Goal: Transaction & Acquisition: Purchase product/service

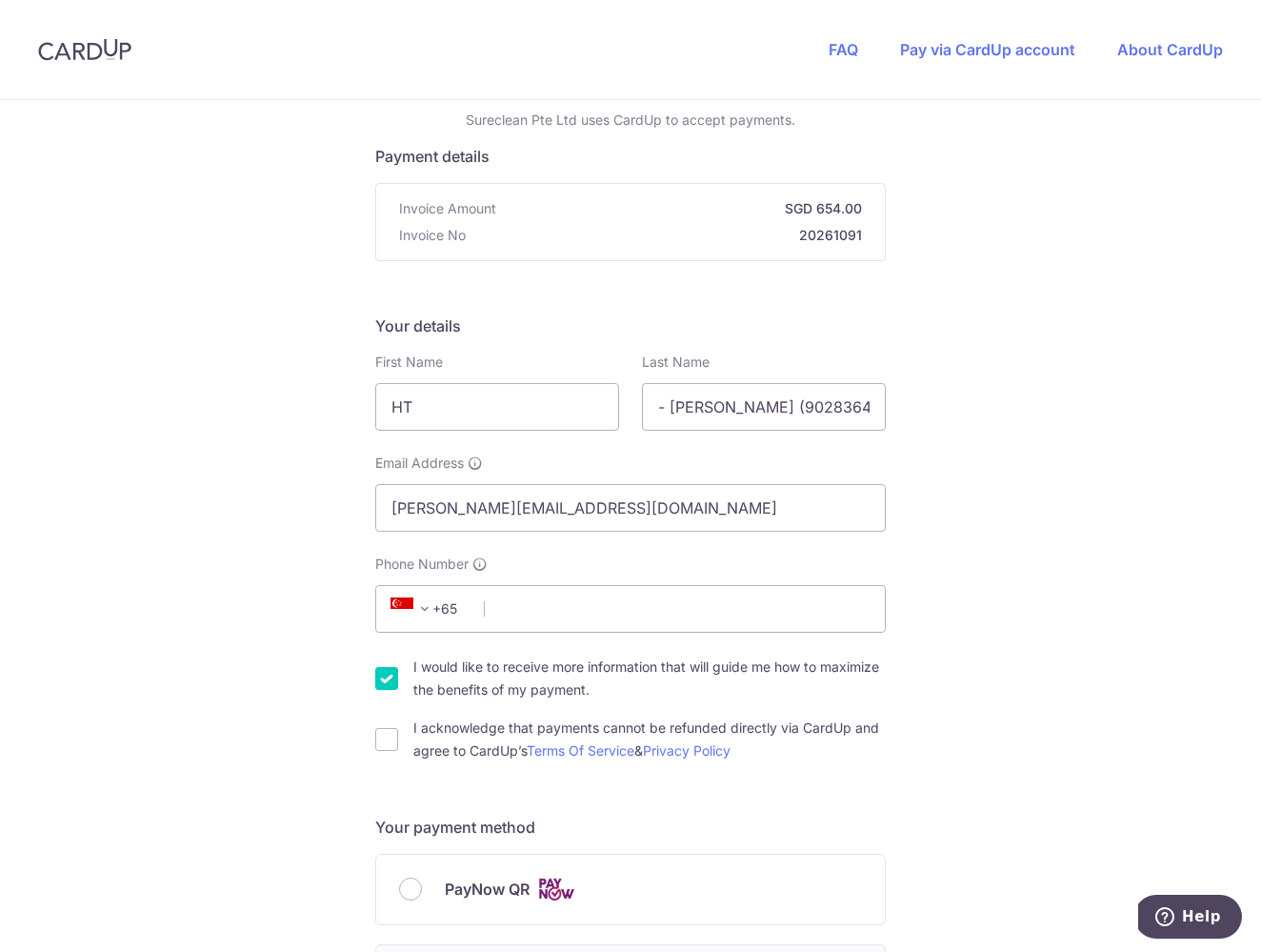
scroll to position [82, 0]
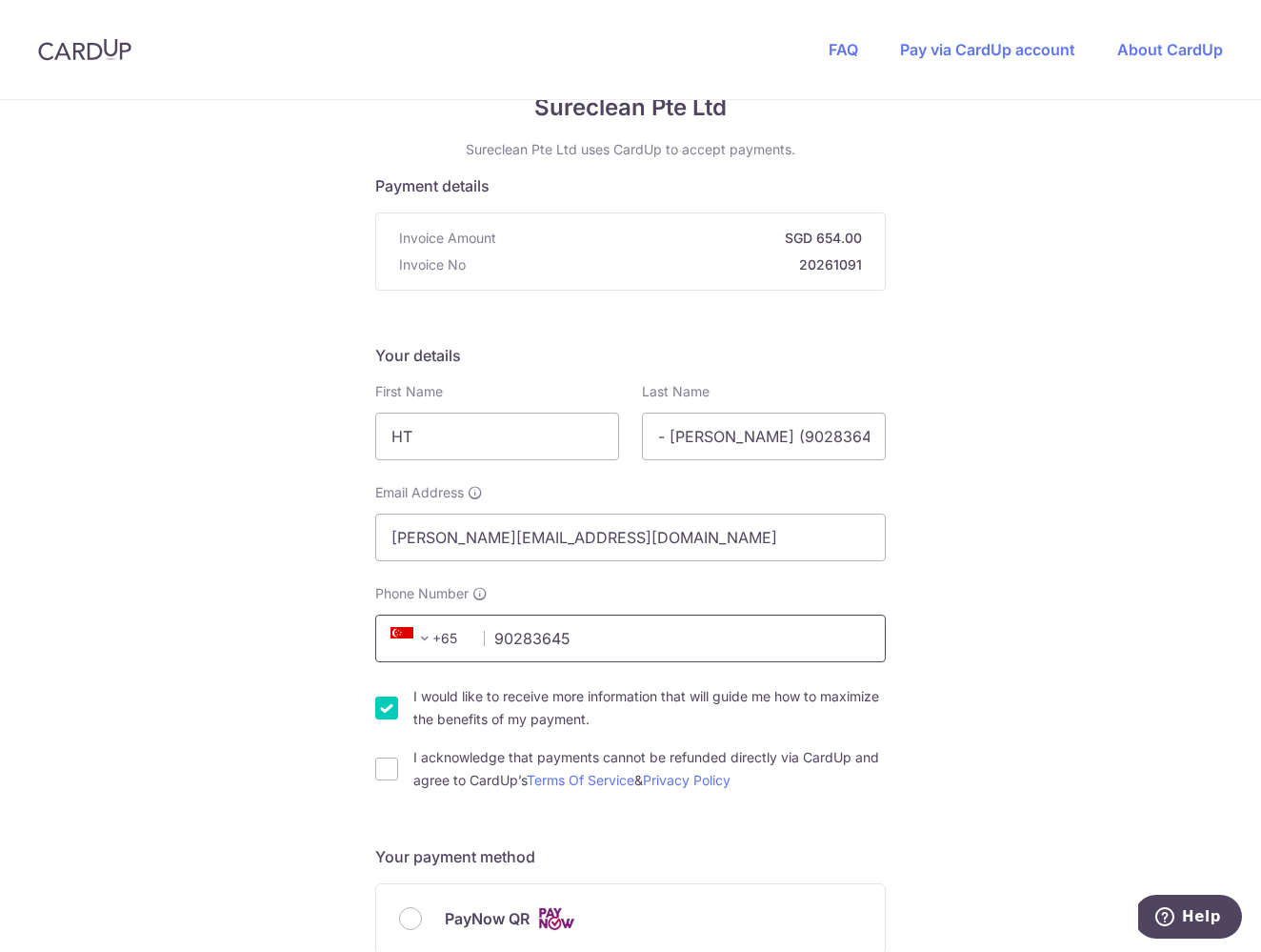
type input "90283645"
click at [383, 709] on input "I would like to receive more information that will guide me how to maximize the…" at bounding box center [386, 708] width 23 height 23
checkbox input "false"
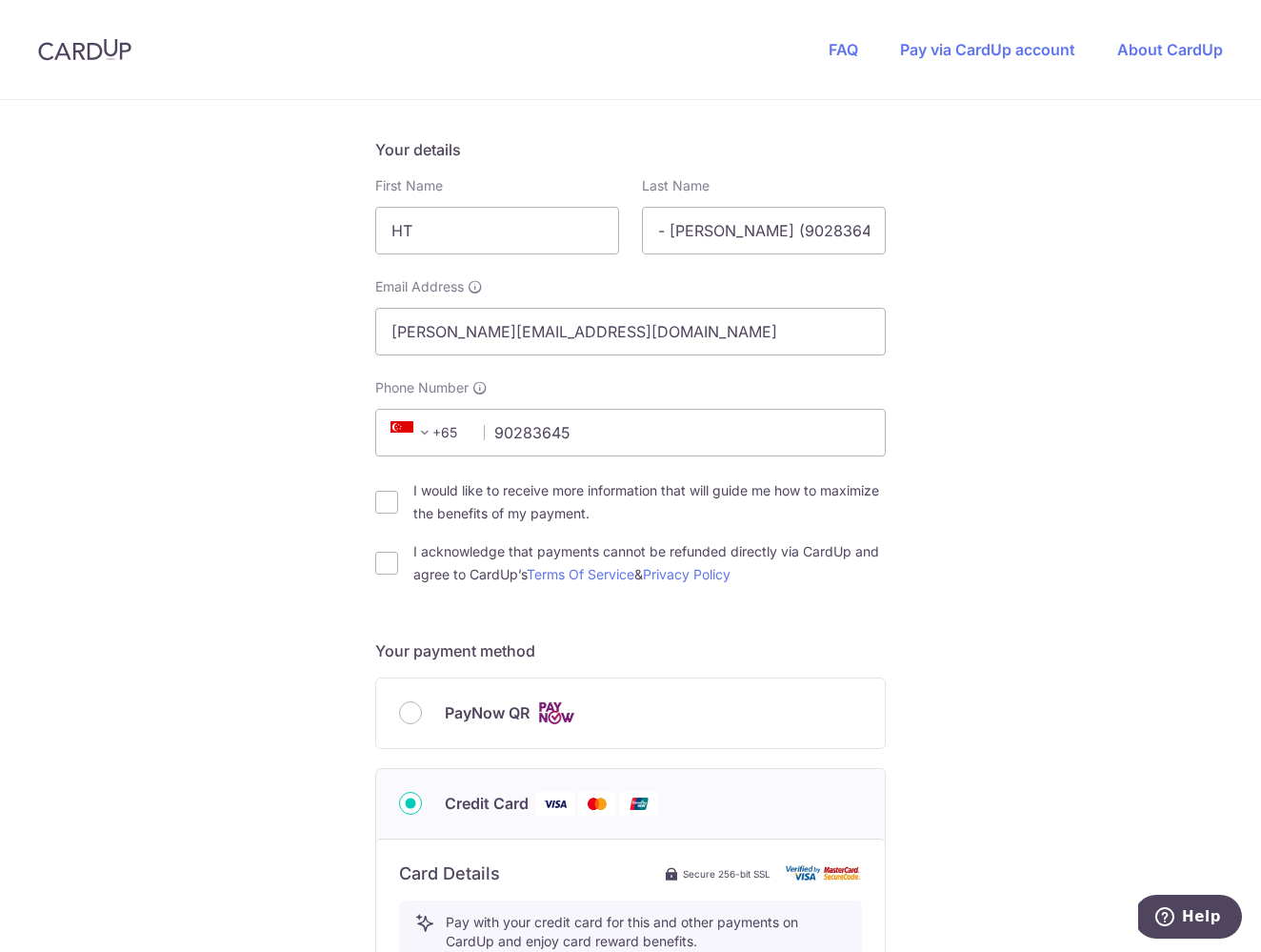
scroll to position [289, 0]
click at [390, 564] on input "I acknowledge that payments cannot be refunded directly via CardUp and agree to…" at bounding box center [386, 561] width 23 height 23
checkbox input "true"
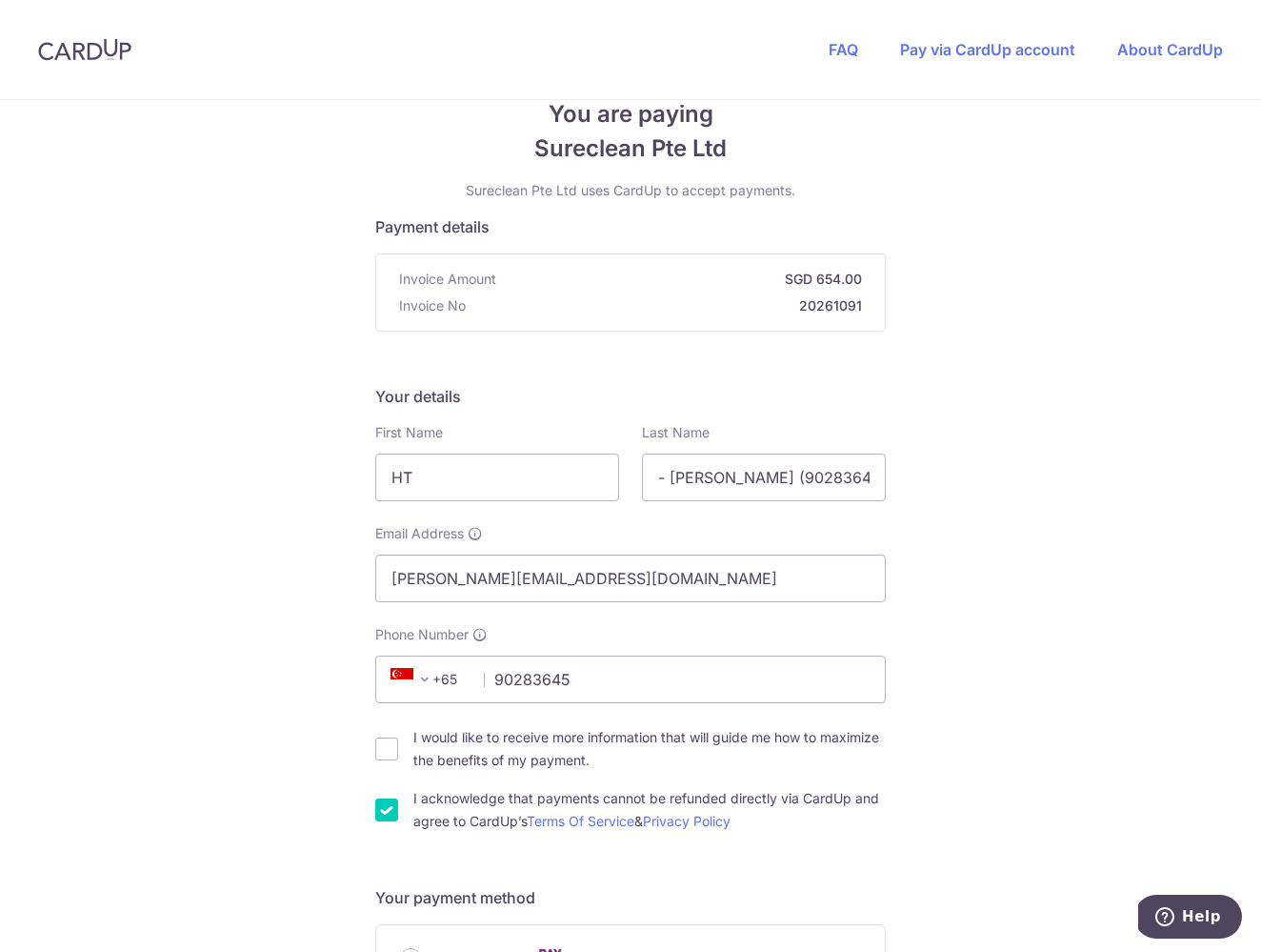
scroll to position [39, 0]
click at [443, 480] on input "HT" at bounding box center [497, 479] width 243 height 48
type input "[PERSON_NAME]"
click at [686, 476] on input "- [PERSON_NAME] (90283645)" at bounding box center [764, 479] width 243 height 48
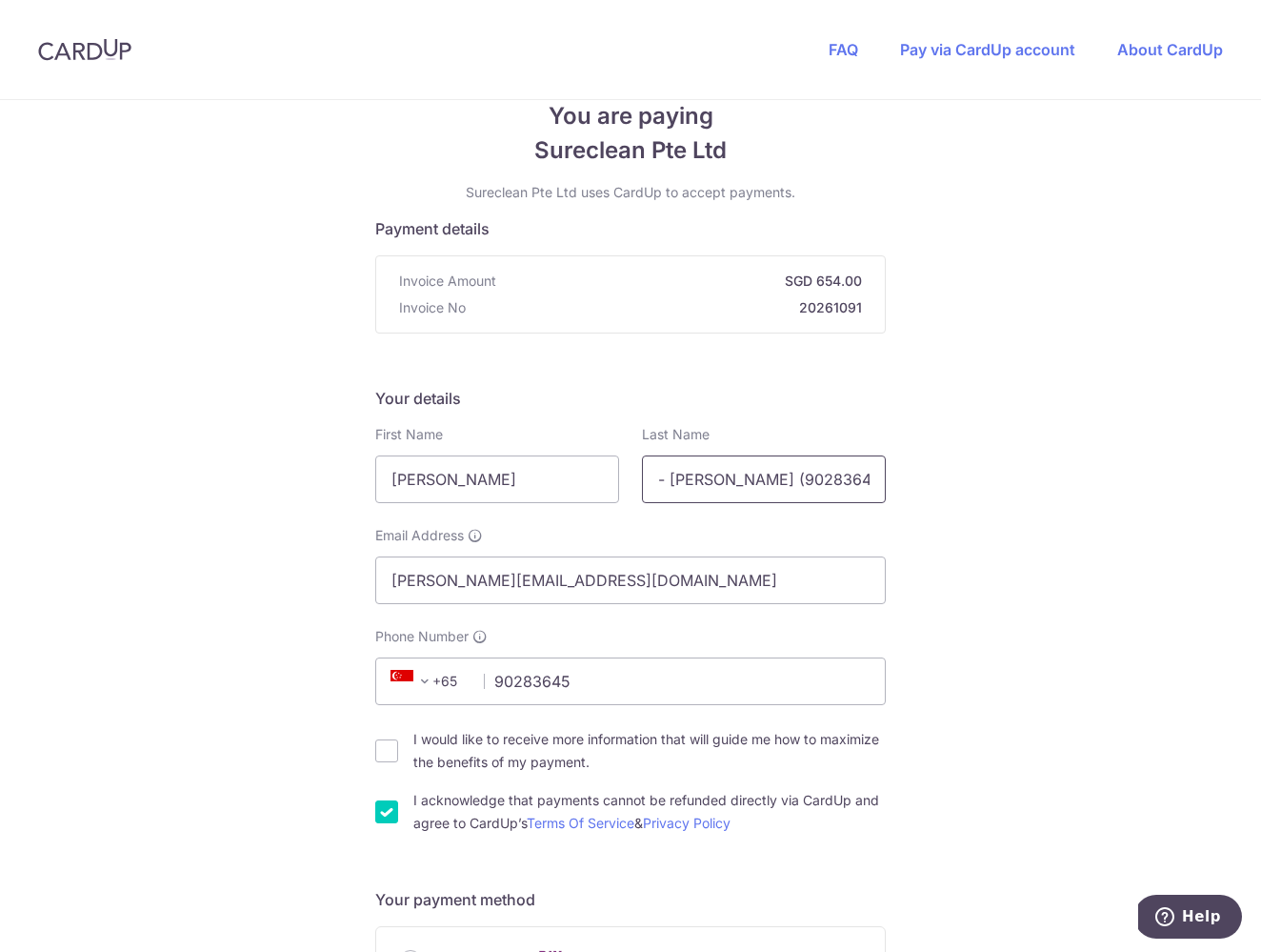
click at [686, 476] on input "- [PERSON_NAME] (90283645)" at bounding box center [764, 479] width 243 height 48
type input "Tan"
click at [619, 413] on div "Your details First Name [PERSON_NAME] Last Name [PERSON_NAME] Email Address [PE…" at bounding box center [630, 611] width 511 height 447
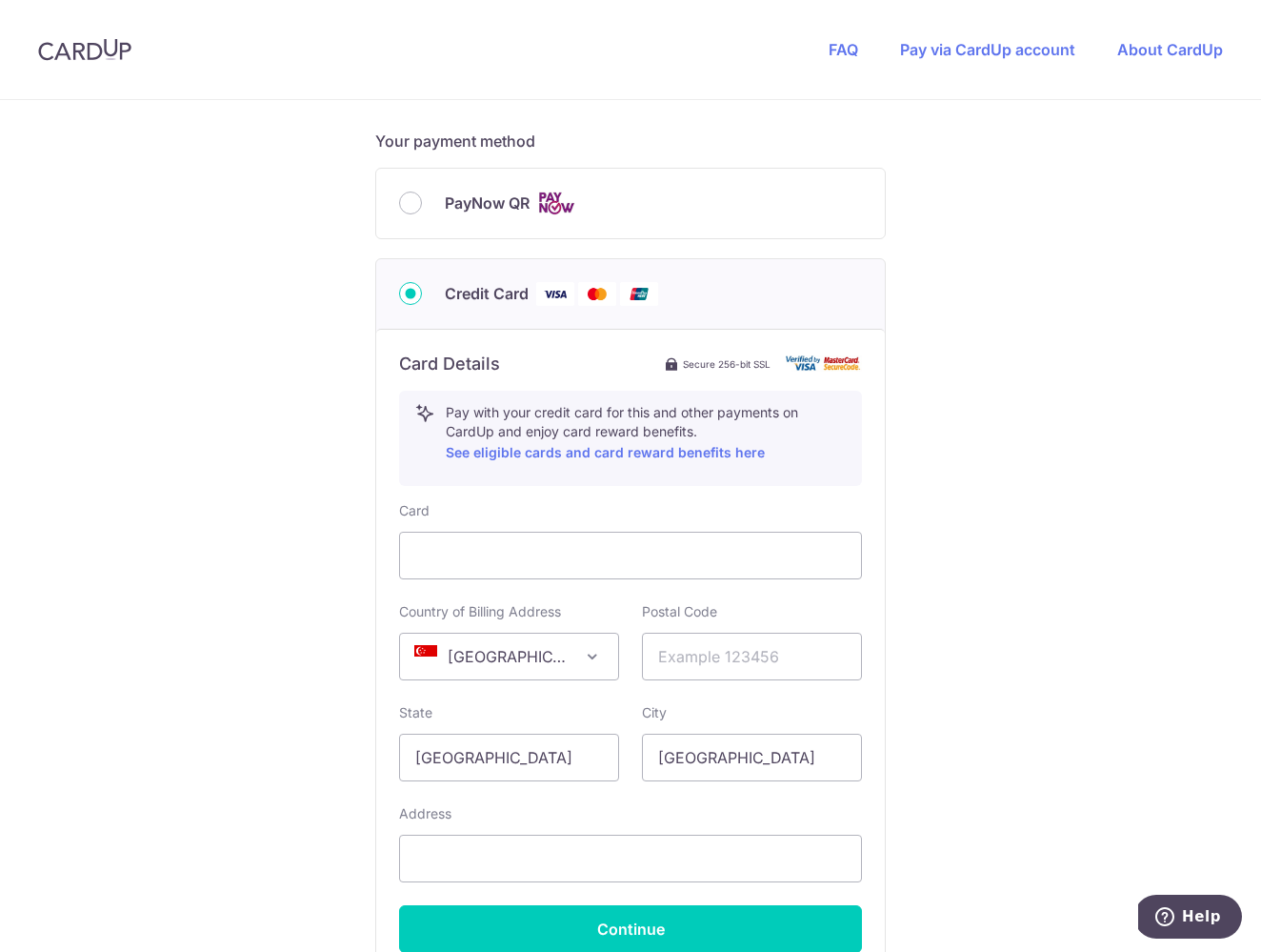
scroll to position [800, 0]
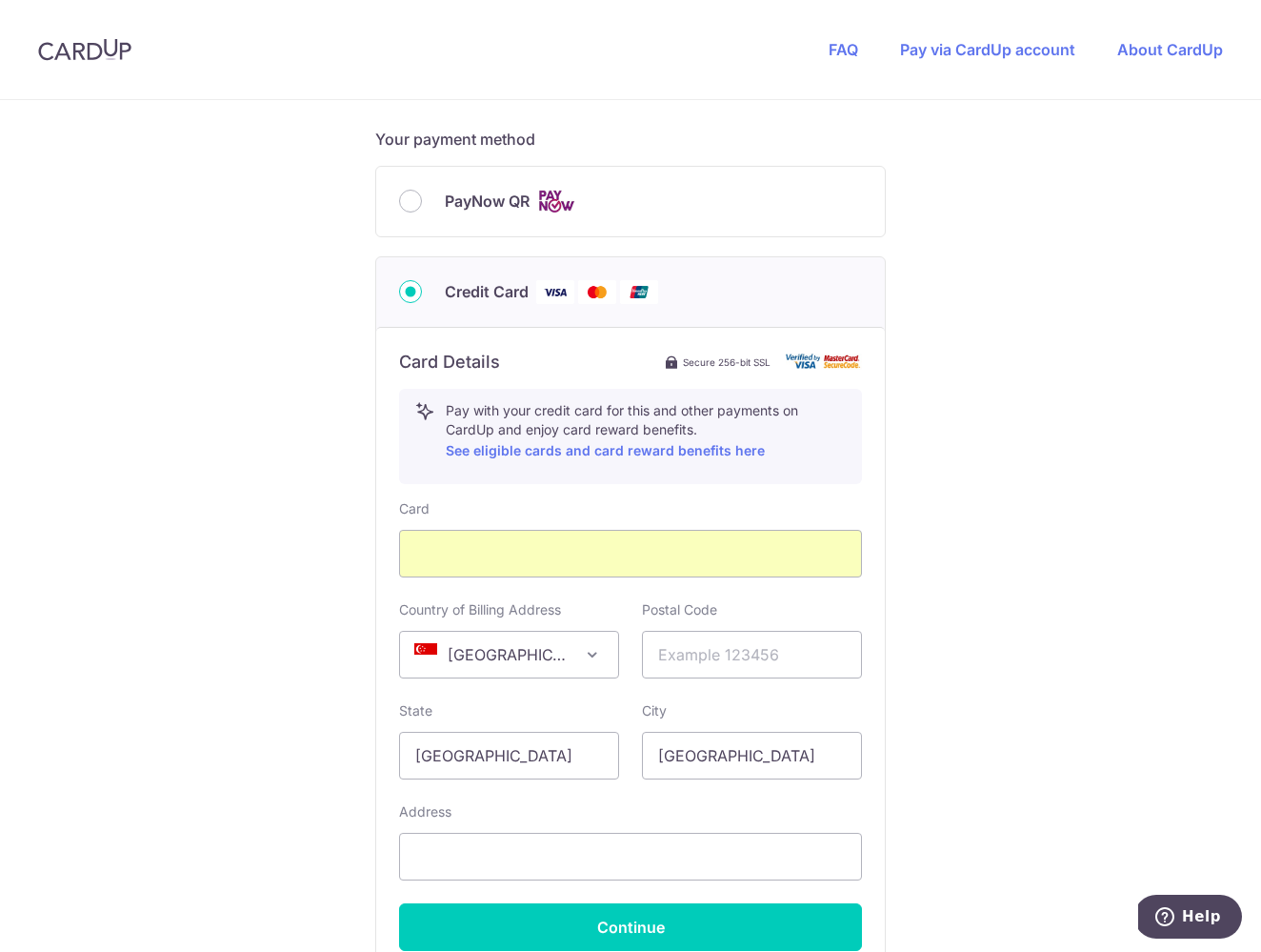
click at [950, 840] on div "You are paying Sureclean Pte Ltd Sureclean Pte Ltd uses CardUp to accept paymen…" at bounding box center [630, 230] width 1261 height 1858
click at [729, 651] on input "text" at bounding box center [752, 654] width 220 height 48
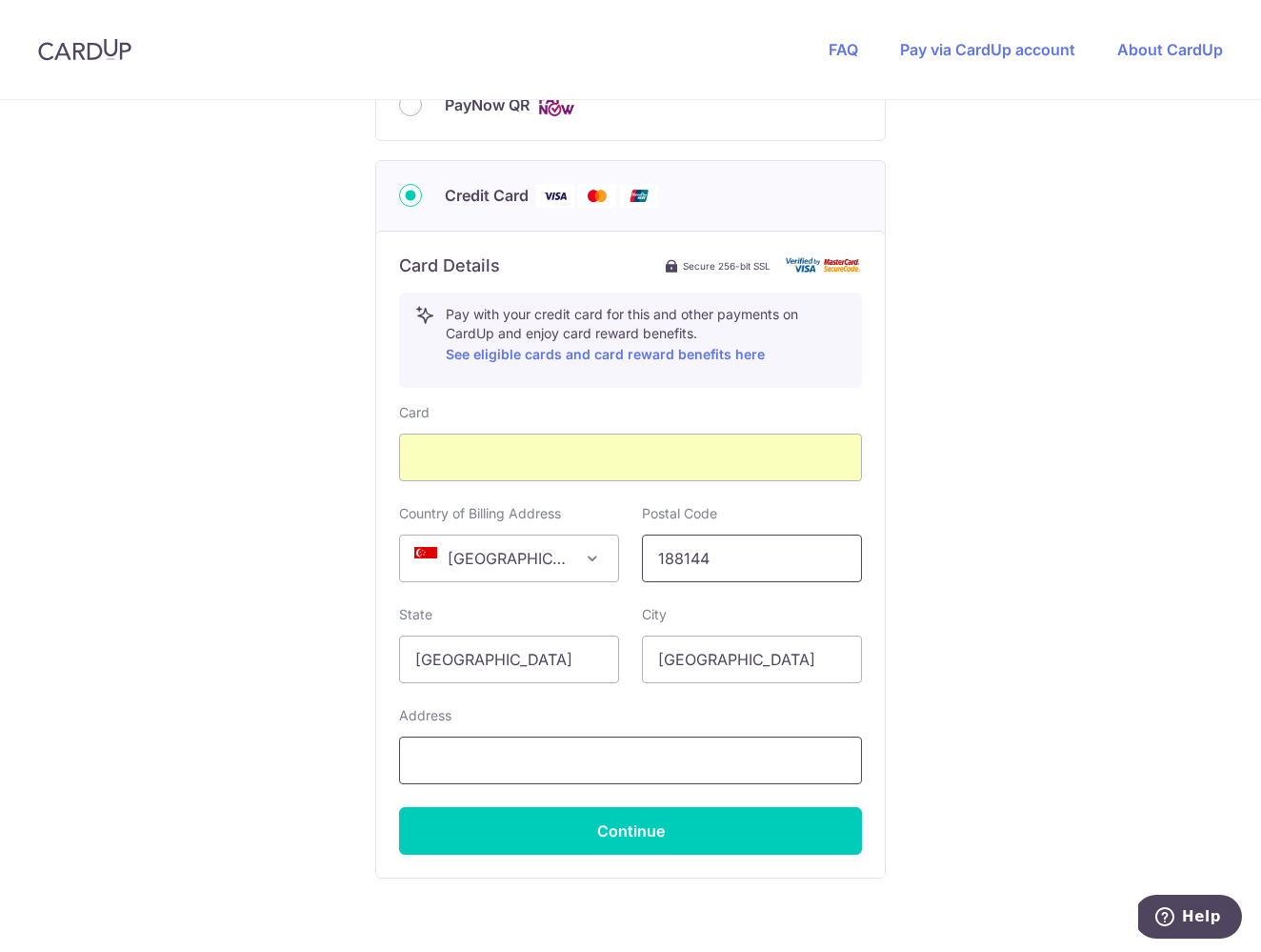
scroll to position [898, 0]
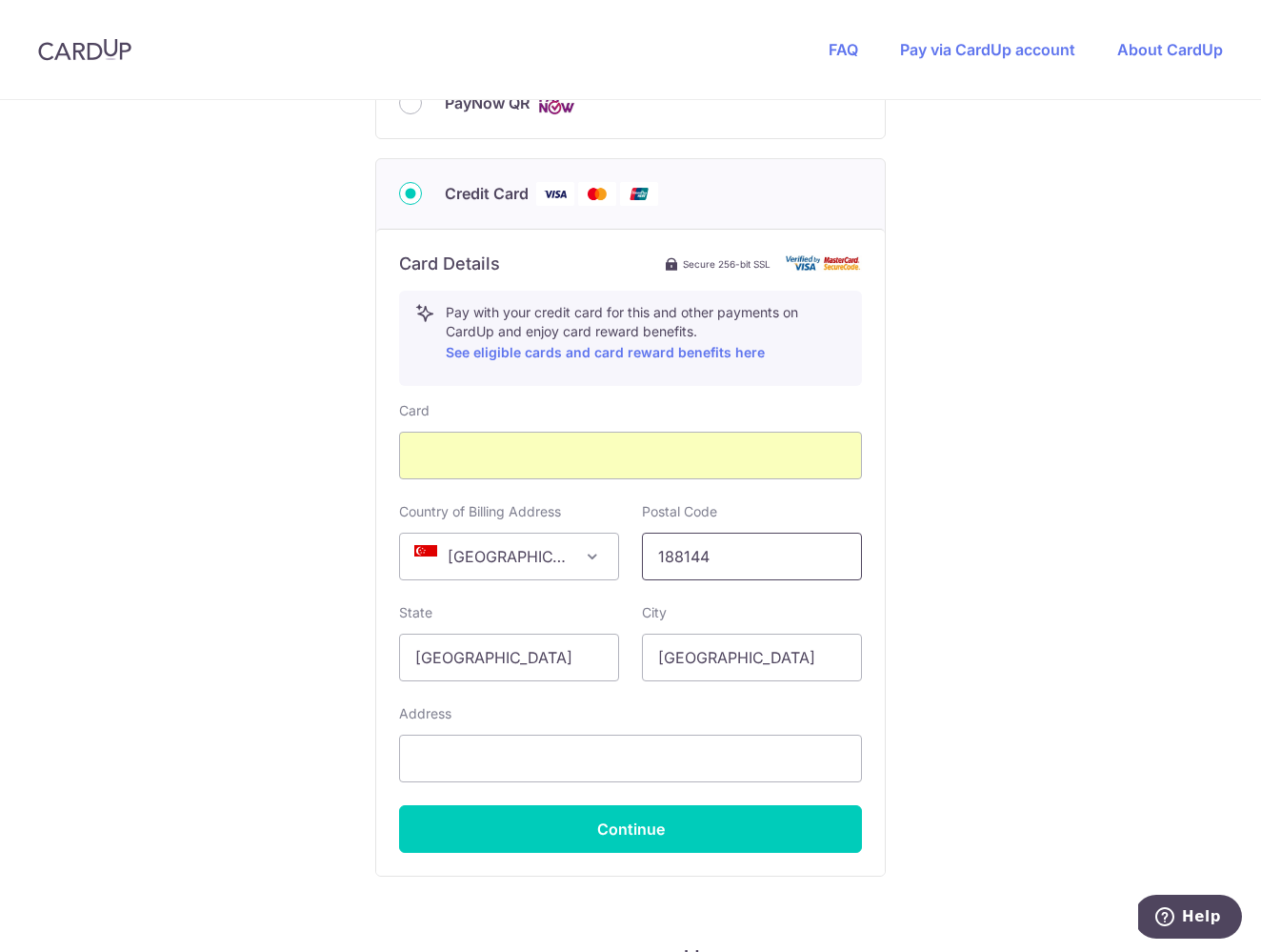
type input "188144"
click at [933, 811] on div "You are paying Sureclean Pte Ltd Sureclean Pte Ltd uses CardUp to accept paymen…" at bounding box center [630, 132] width 1261 height 1858
click at [712, 887] on div "PayNow QR Summary Total Payable SGD 654.00 All details above are required in or…" at bounding box center [630, 481] width 511 height 827
click at [668, 767] on input "text" at bounding box center [630, 758] width 463 height 48
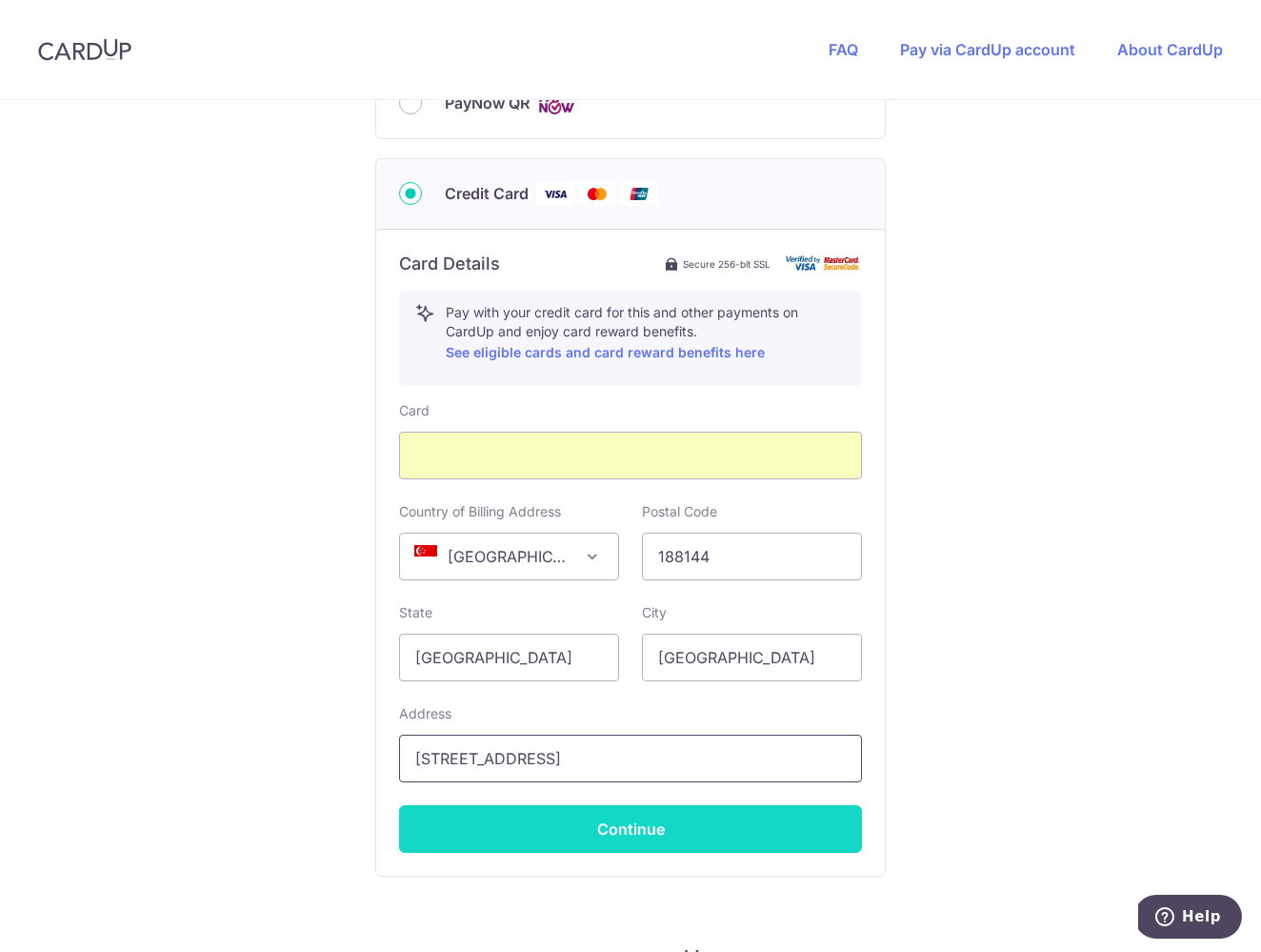
type input "[STREET_ADDRESS]"
click at [637, 831] on button "Continue" at bounding box center [630, 828] width 463 height 48
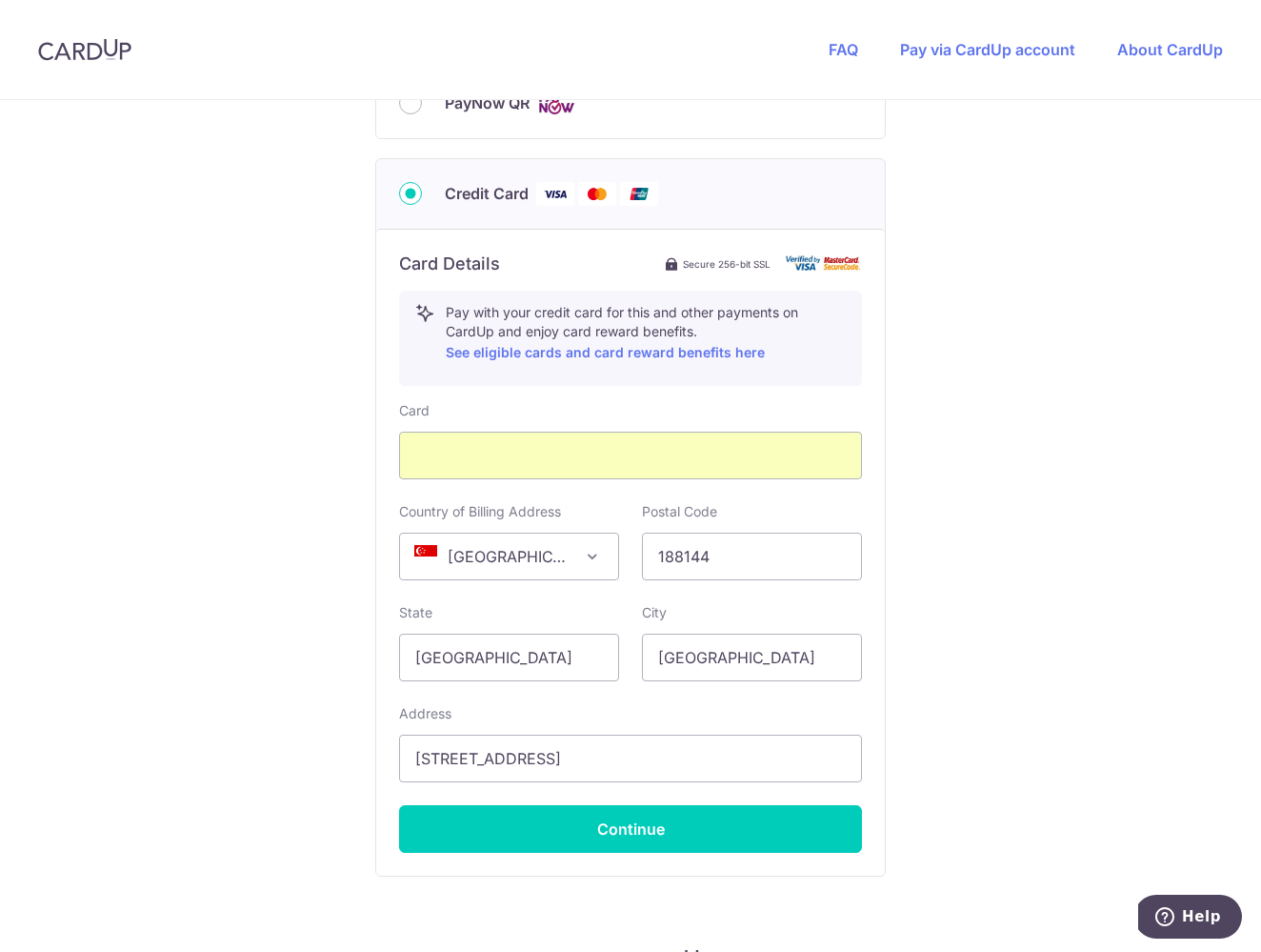
type input "**** 6142"
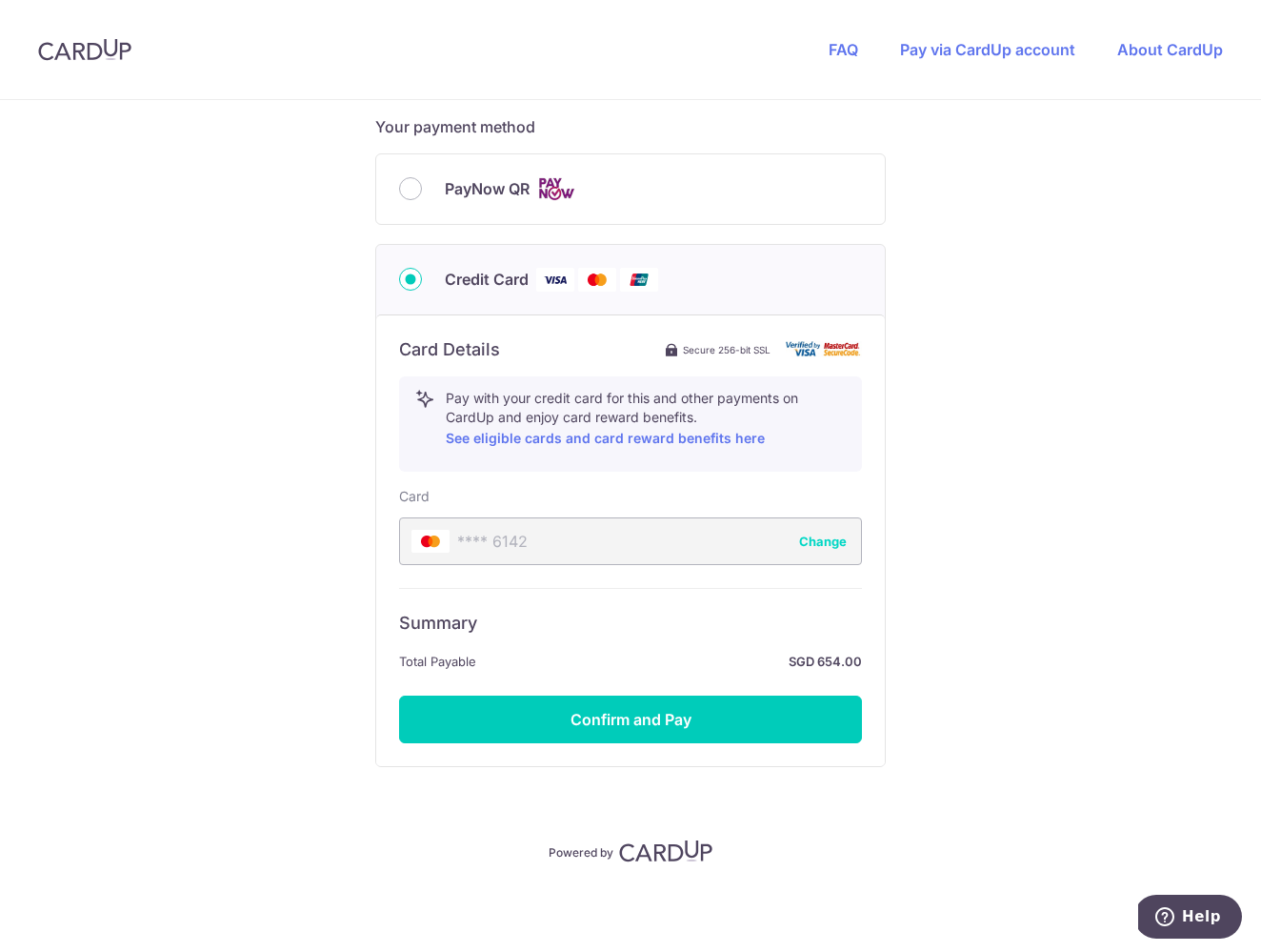
scroll to position [802, 0]
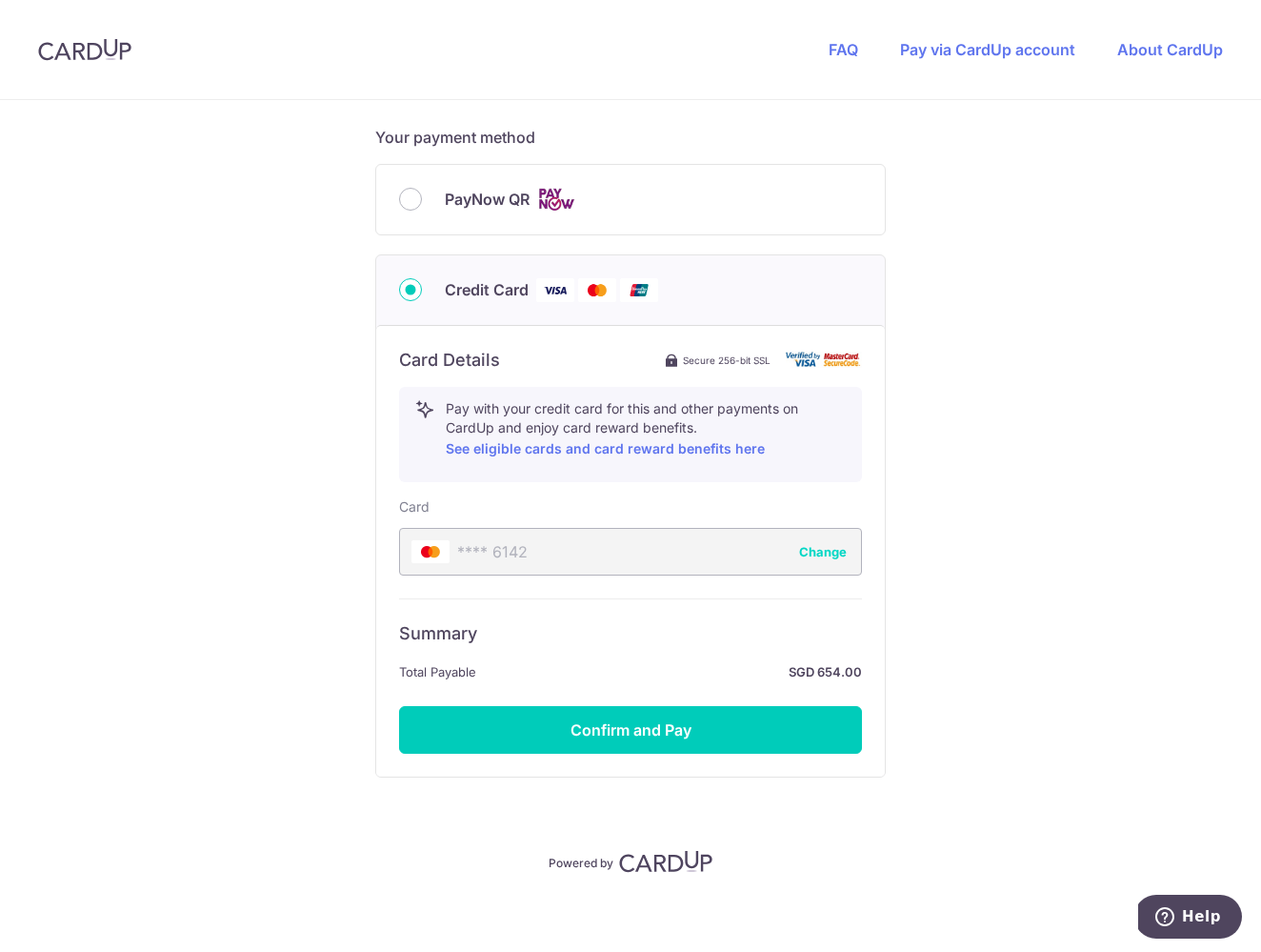
click at [445, 212] on div "PayNow QR" at bounding box center [630, 200] width 509 height 69
click at [415, 199] on input "PayNow QR" at bounding box center [410, 199] width 23 height 23
radio input "true"
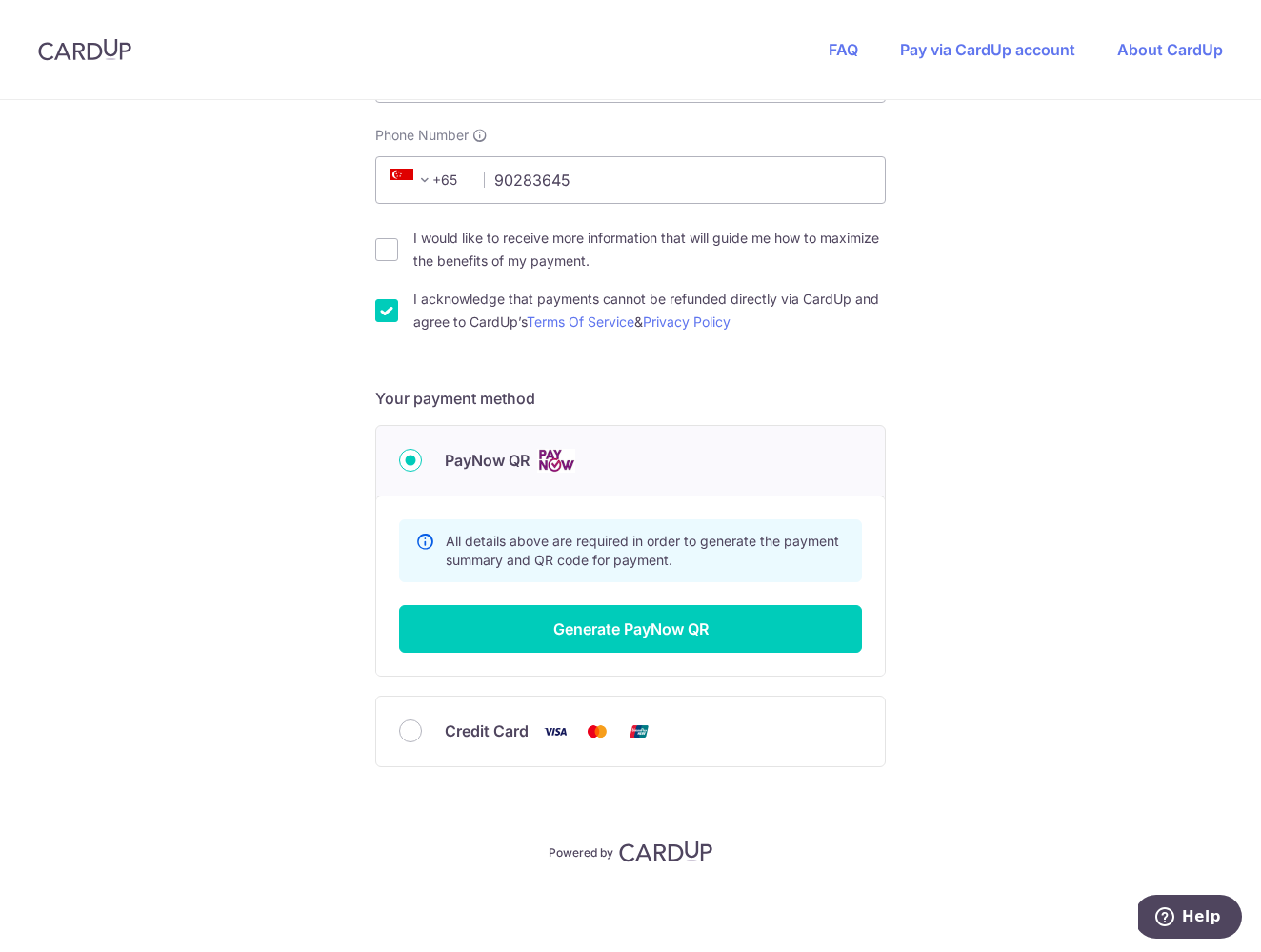
scroll to position [540, 0]
click at [408, 732] on input "Credit Card" at bounding box center [410, 730] width 23 height 23
radio input "true"
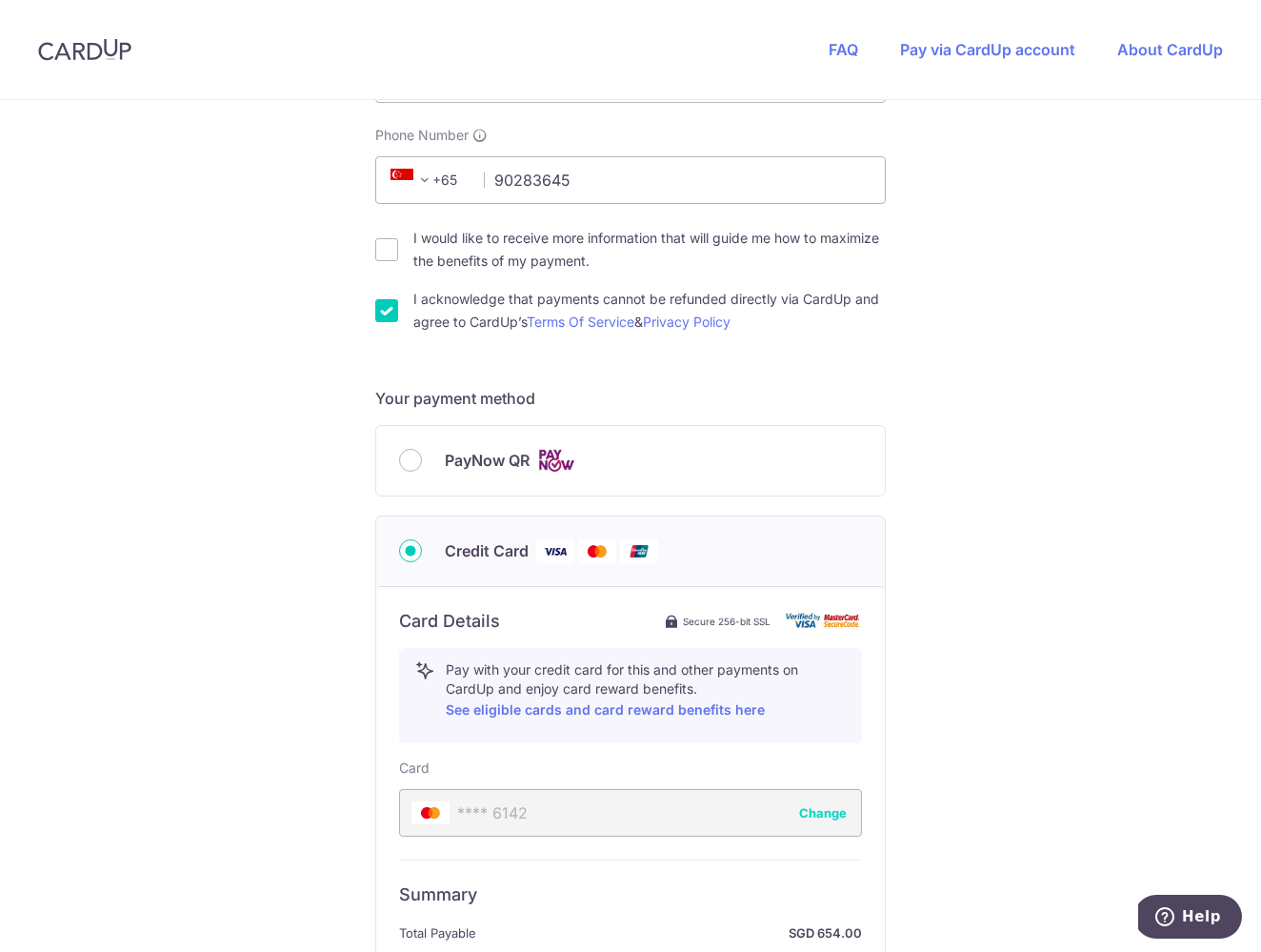
click at [843, 816] on button "Change" at bounding box center [824, 811] width 48 height 19
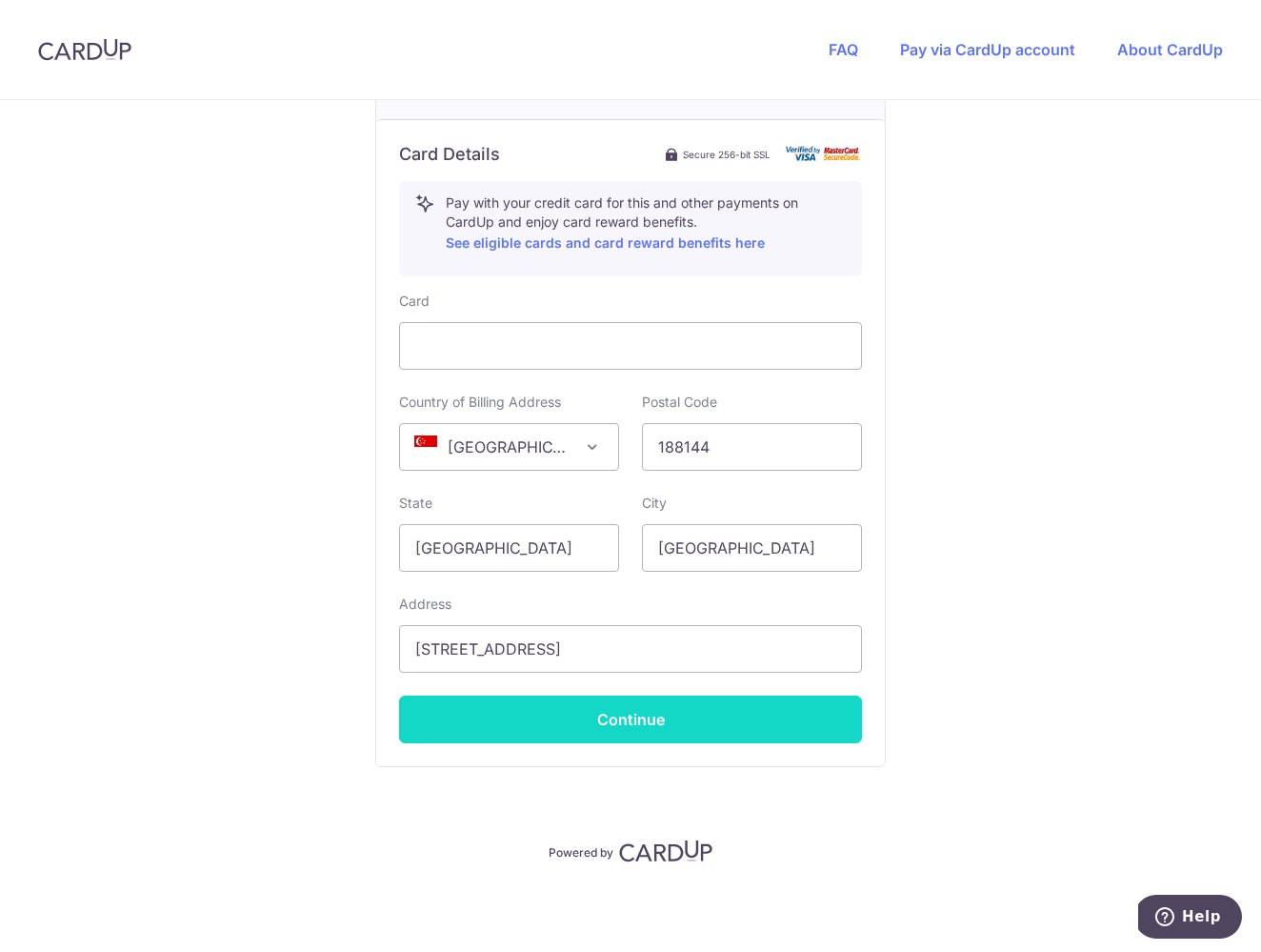
scroll to position [1006, 0]
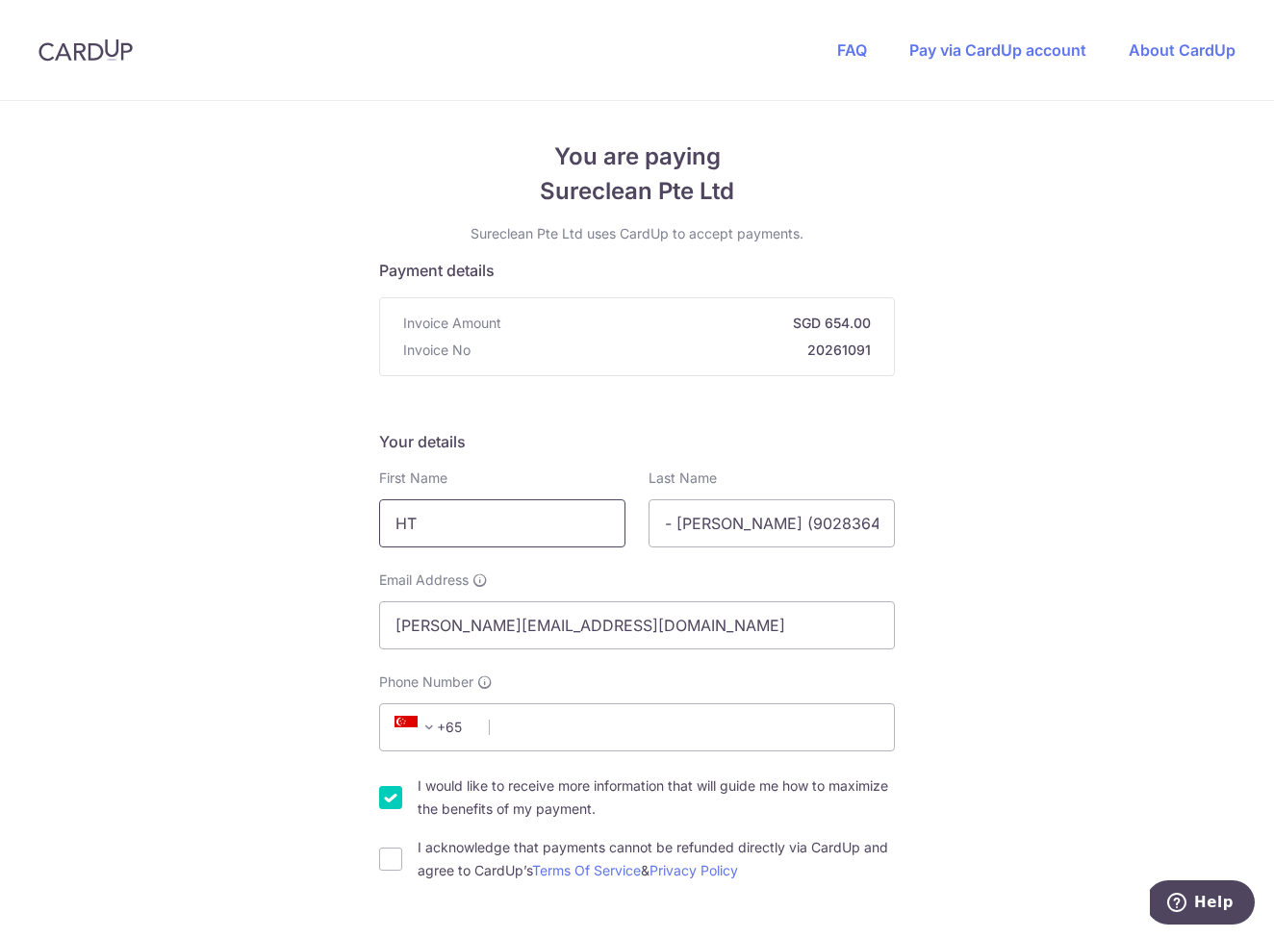
click at [521, 526] on input "HT" at bounding box center [502, 524] width 246 height 48
type input "[PERSON_NAME]"
type input "Tan"
type input "90283645"
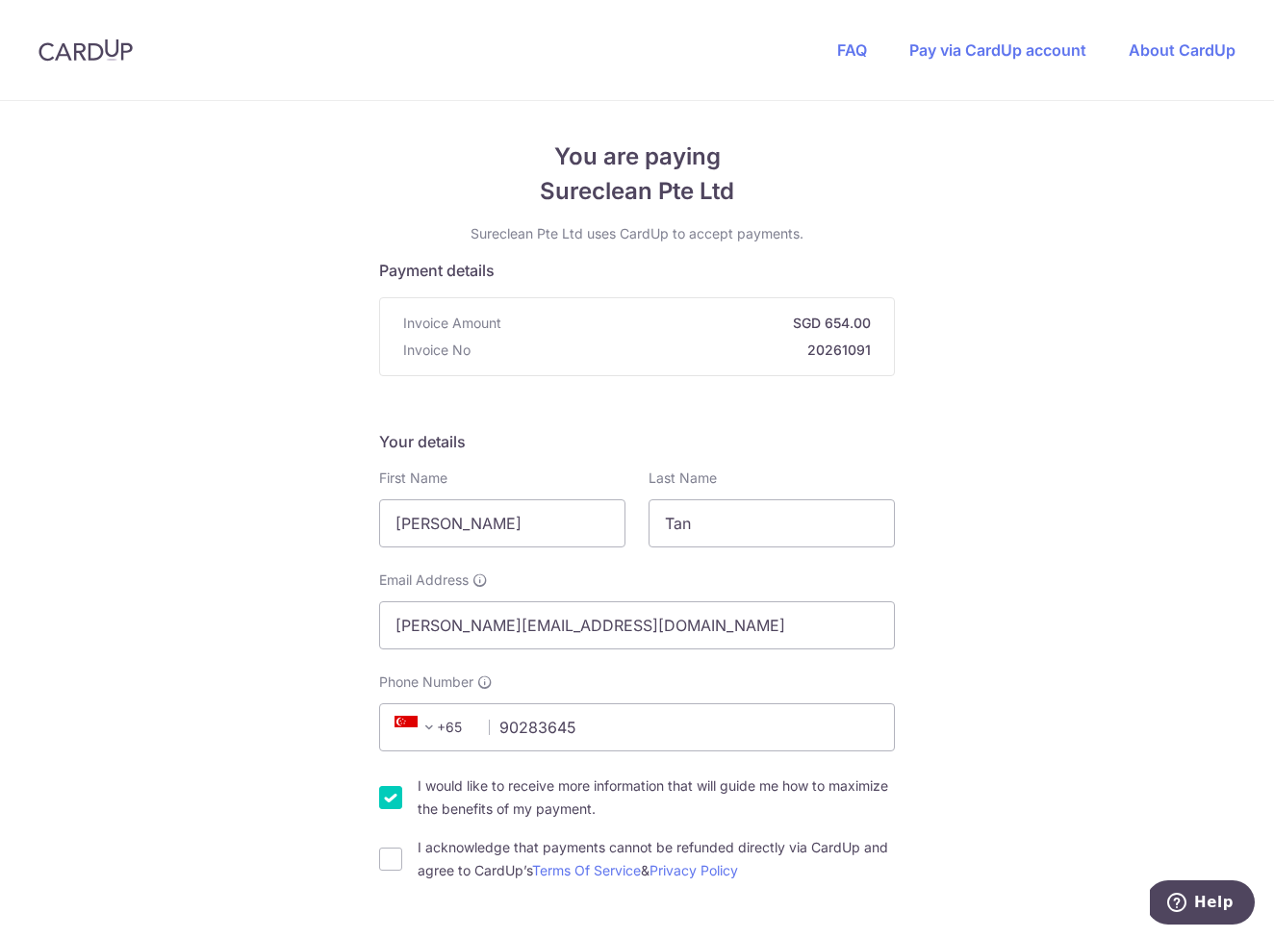
click at [387, 793] on input "I would like to receive more information that will guide me how to maximize the…" at bounding box center [390, 797] width 23 height 23
checkbox input "false"
click at [391, 851] on input "I acknowledge that payments cannot be refunded directly via CardUp and agree to…" at bounding box center [390, 859] width 23 height 23
checkbox input "true"
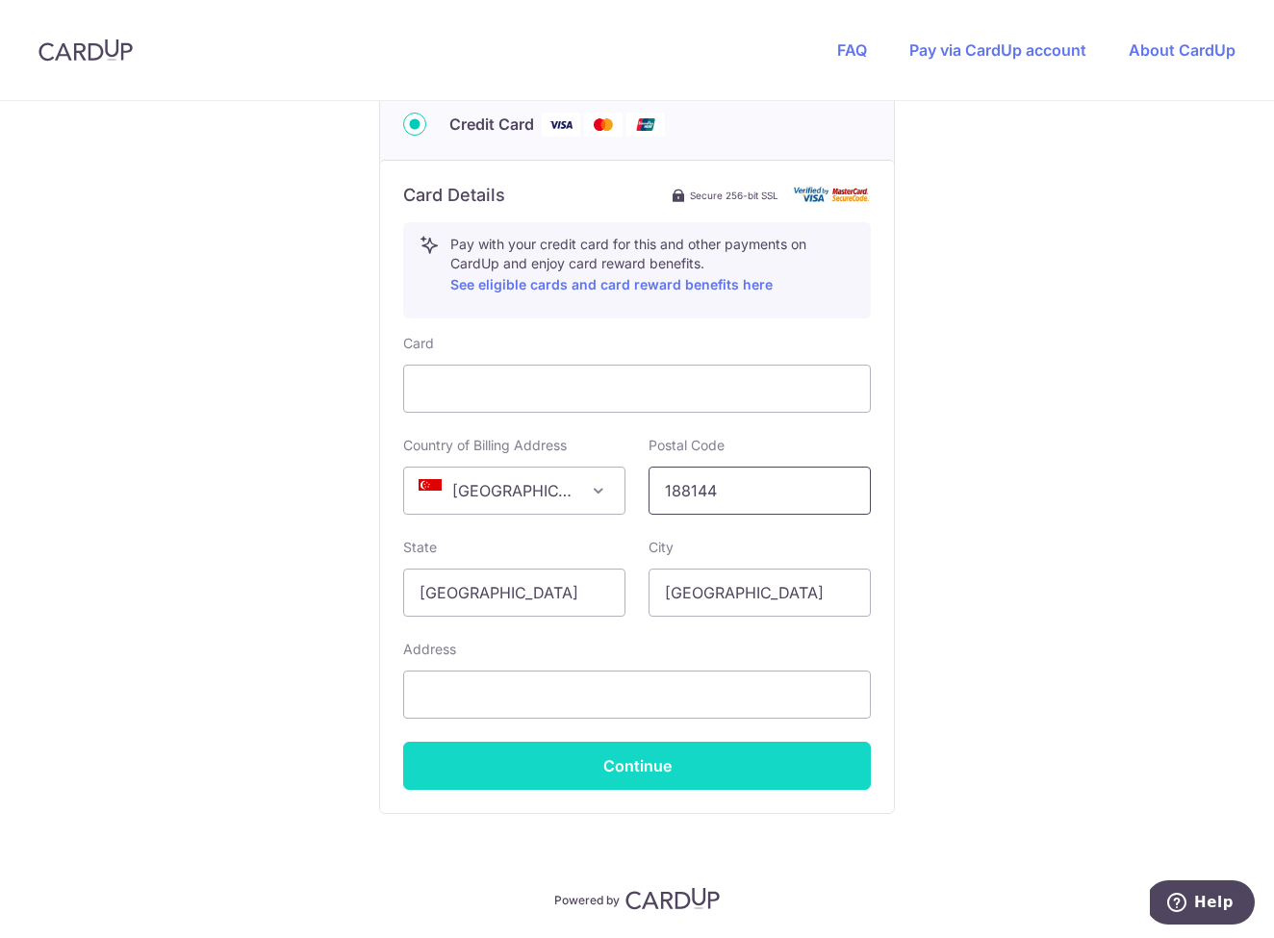
scroll to position [990, 0]
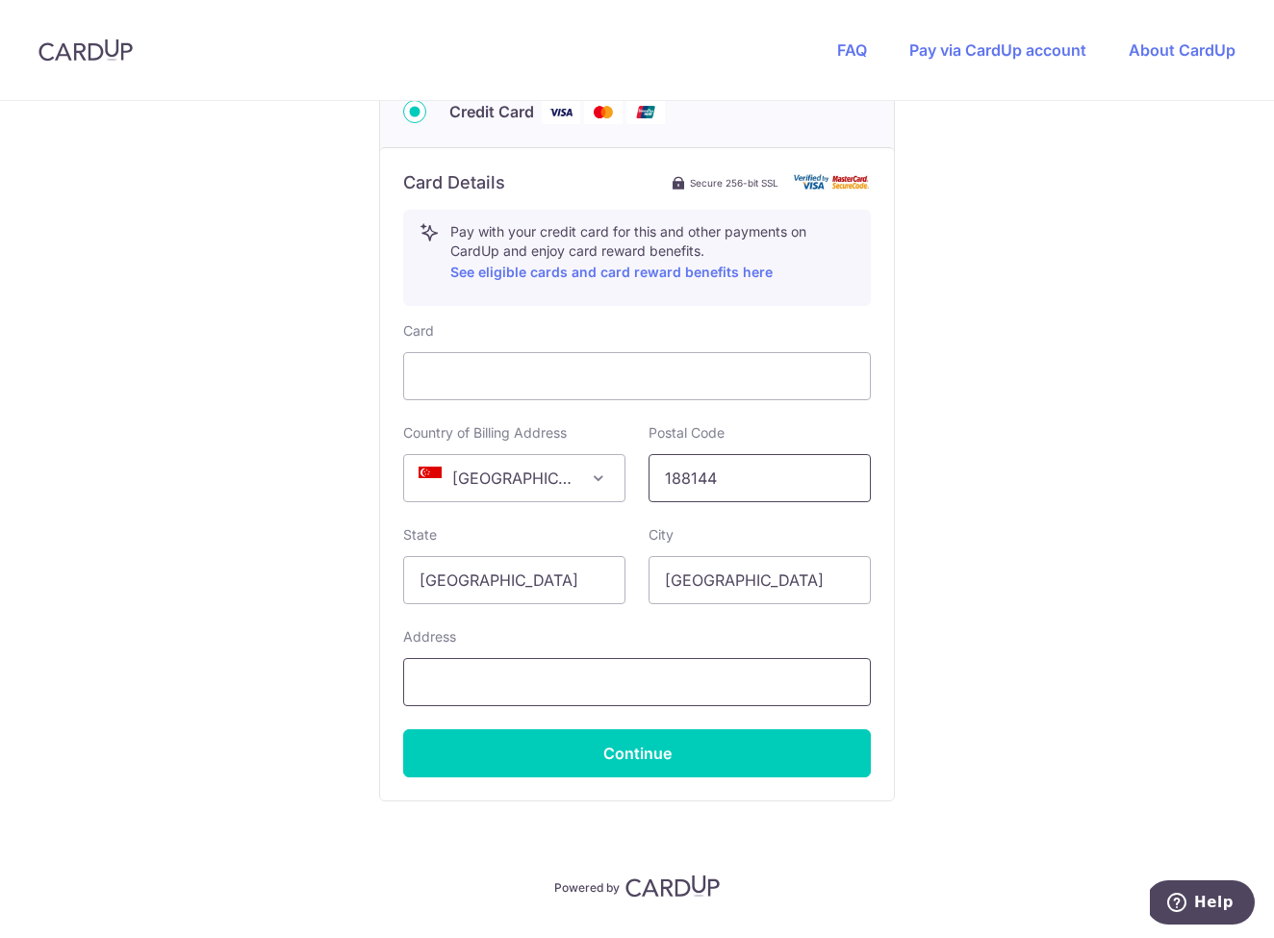
type input "188144"
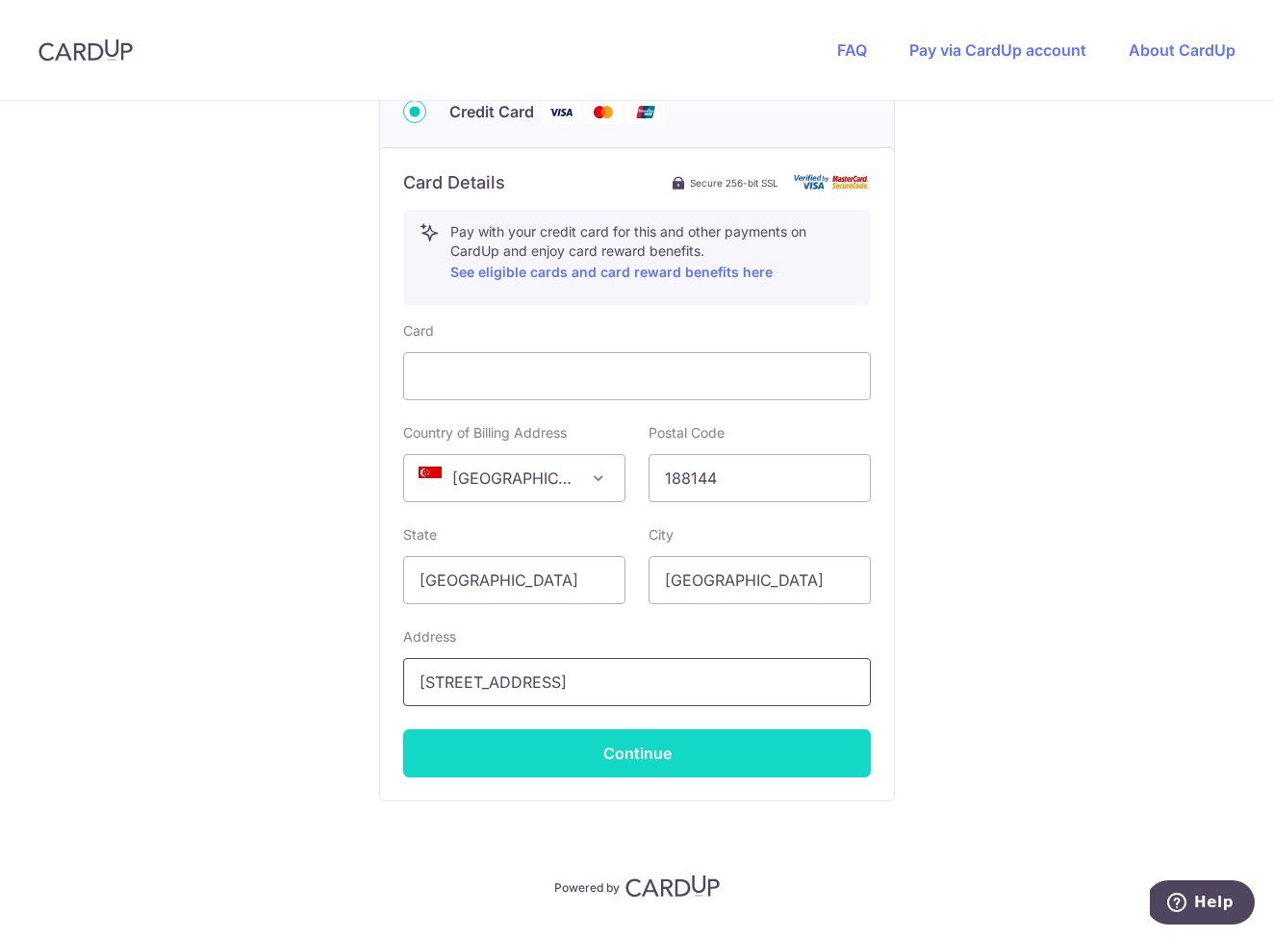
type input "[STREET_ADDRESS]"
click at [813, 751] on button "Continue" at bounding box center [637, 754] width 468 height 48
type input "**** 7416"
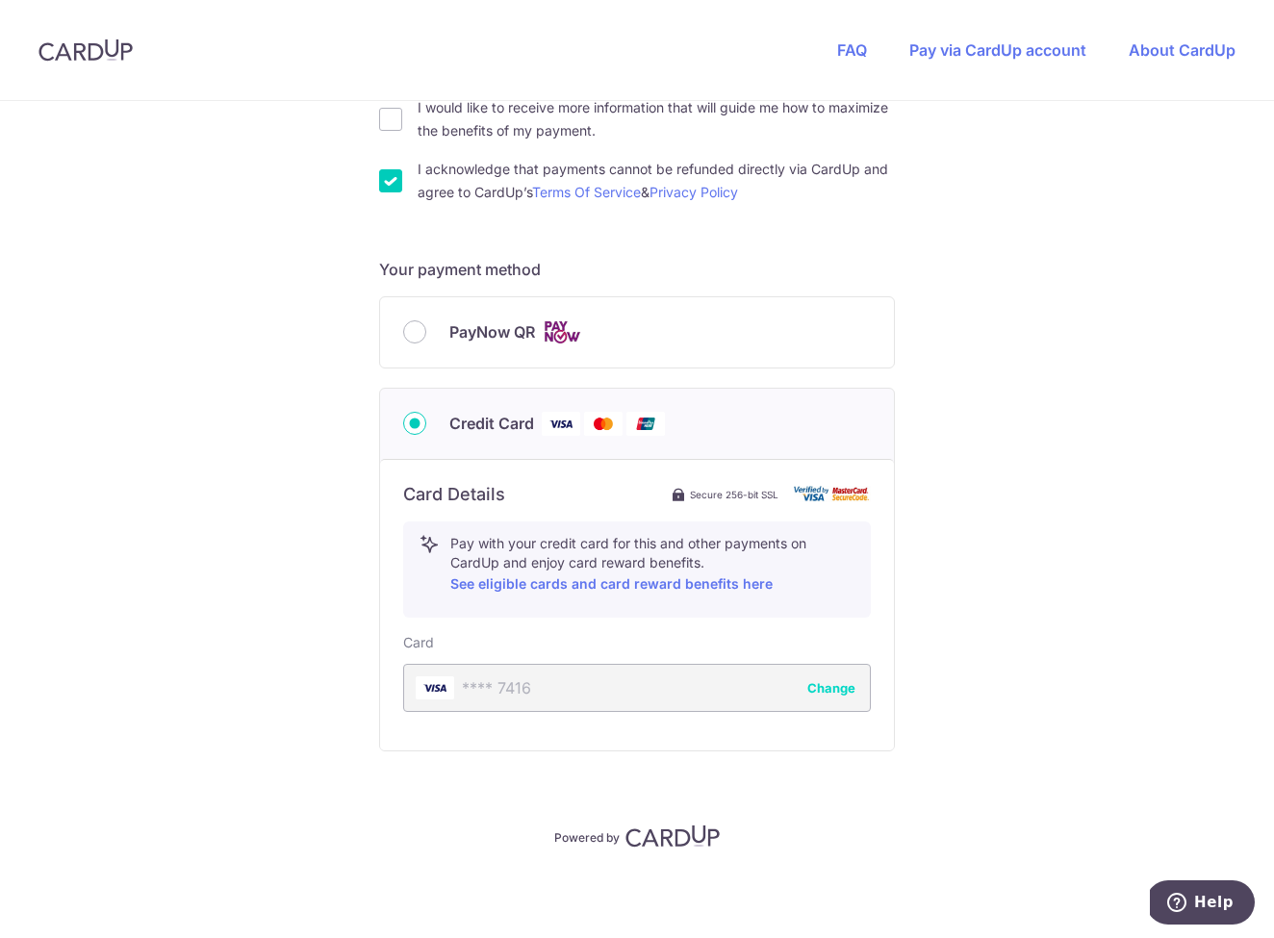
scroll to position [679, 0]
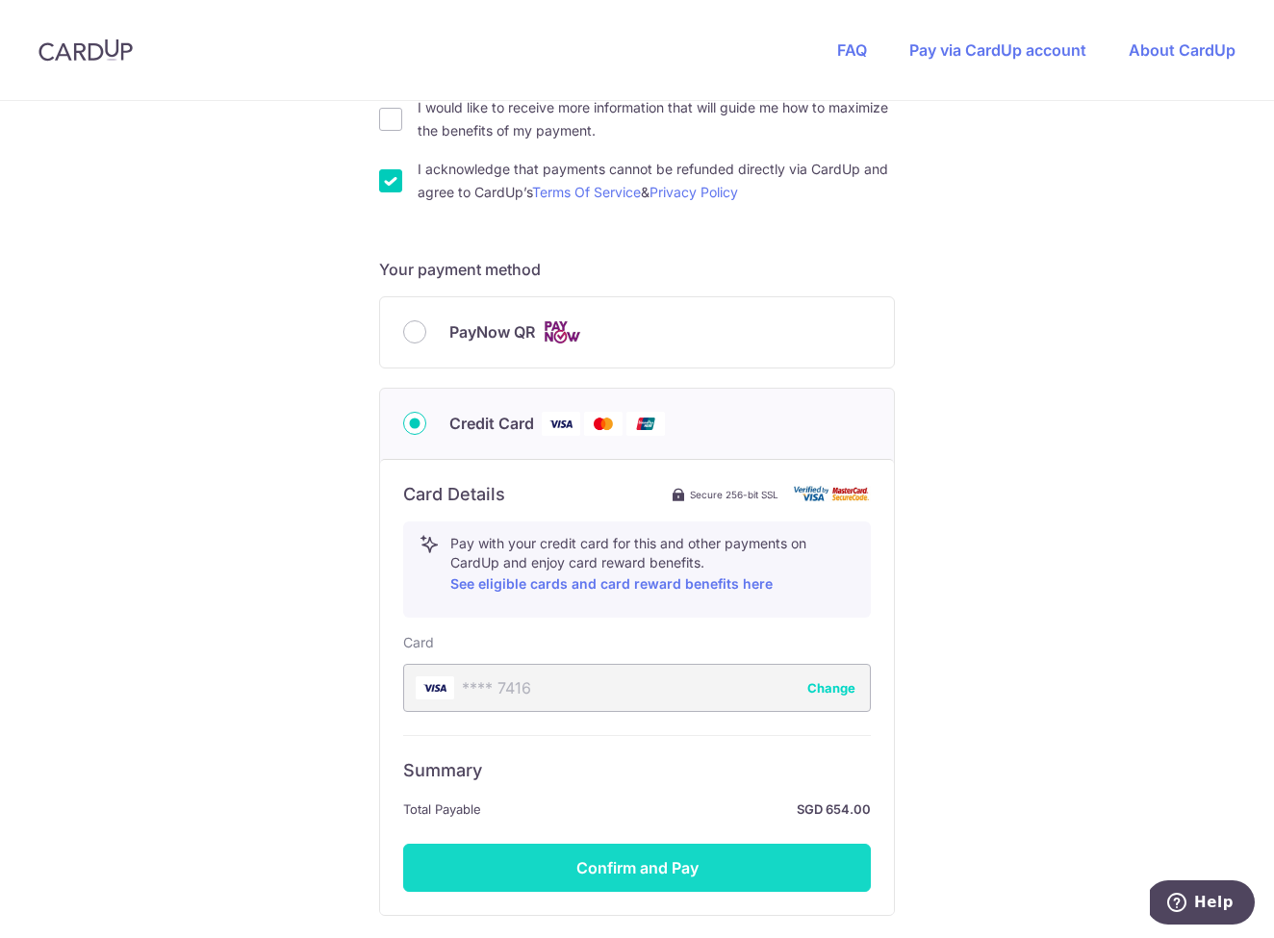
click at [713, 861] on button "Confirm and Pay" at bounding box center [637, 868] width 468 height 48
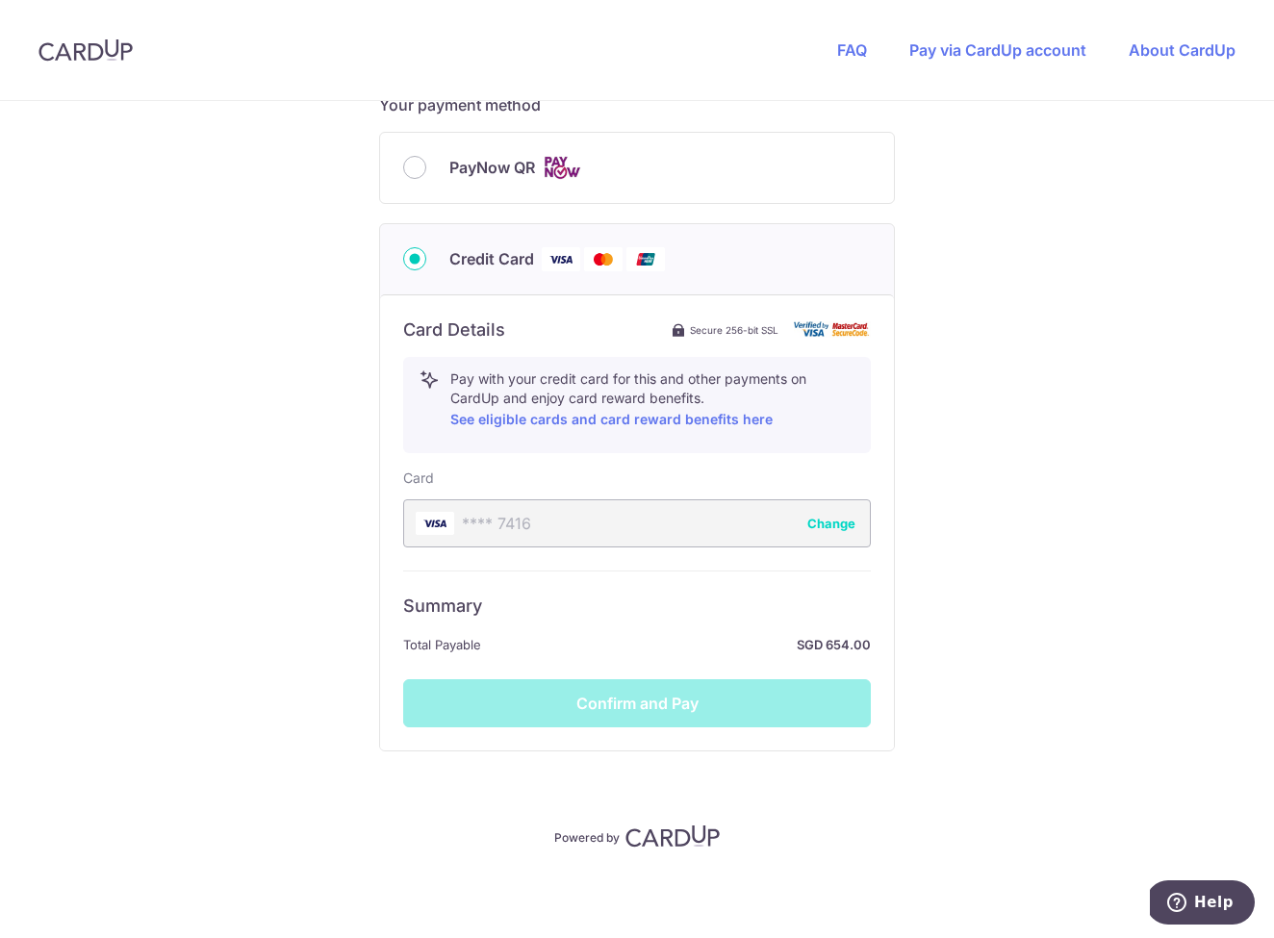
scroll to position [843, 0]
